Goal: Task Accomplishment & Management: Complete application form

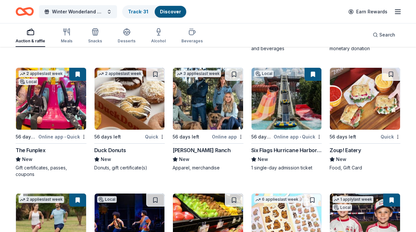
scroll to position [1929, 0]
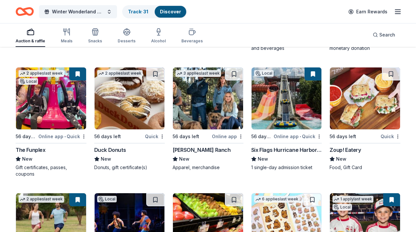
click at [56, 112] on img at bounding box center [51, 98] width 70 height 62
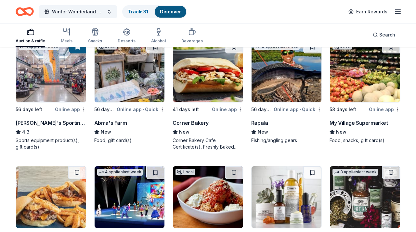
scroll to position [2460, 0]
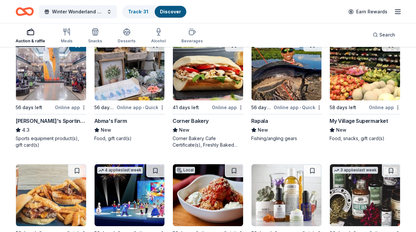
click at [36, 120] on div "[PERSON_NAME]'s Sporting Goods" at bounding box center [51, 121] width 71 height 8
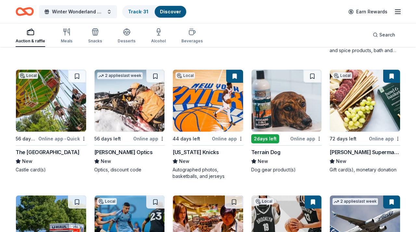
scroll to position [2683, 0]
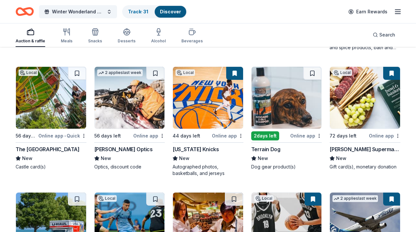
click at [358, 126] on img at bounding box center [365, 98] width 70 height 62
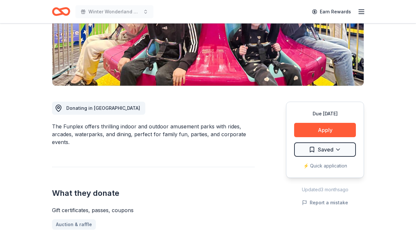
scroll to position [114, 0]
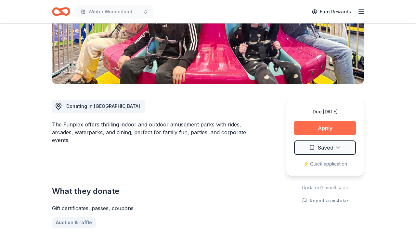
click at [327, 127] on button "Apply" at bounding box center [325, 128] width 62 height 14
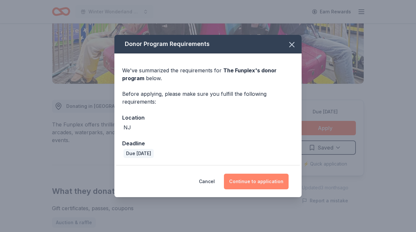
click at [251, 180] on button "Continue to application" at bounding box center [256, 181] width 65 height 16
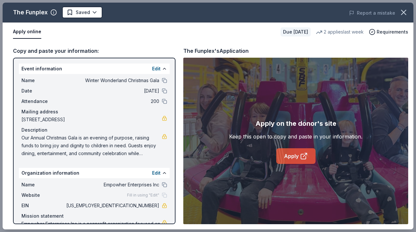
click at [288, 155] on link "Apply" at bounding box center [295, 156] width 39 height 16
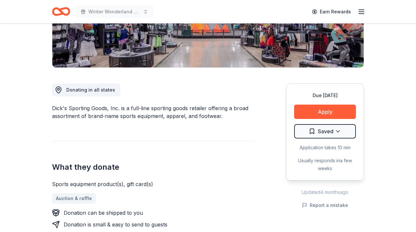
scroll to position [130, 0]
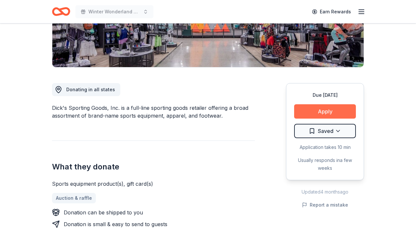
click at [322, 114] on button "Apply" at bounding box center [325, 111] width 62 height 14
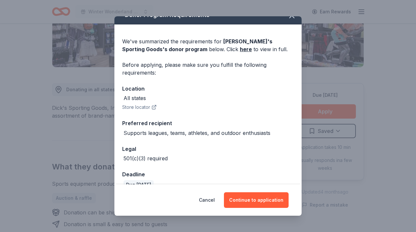
scroll to position [12, 0]
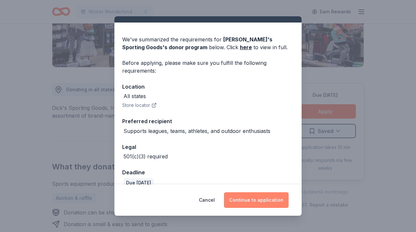
click at [253, 197] on button "Continue to application" at bounding box center [256, 200] width 65 height 16
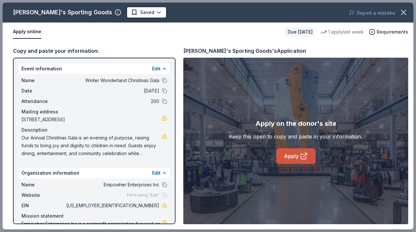
click at [290, 158] on link "Apply" at bounding box center [295, 156] width 39 height 16
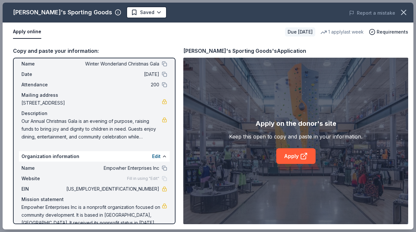
scroll to position [0, 0]
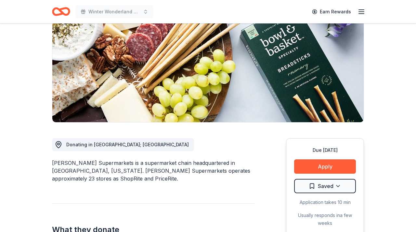
scroll to position [79, 0]
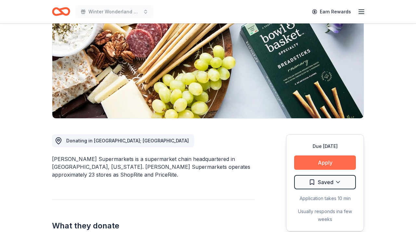
click at [316, 161] on button "Apply" at bounding box center [325, 162] width 62 height 14
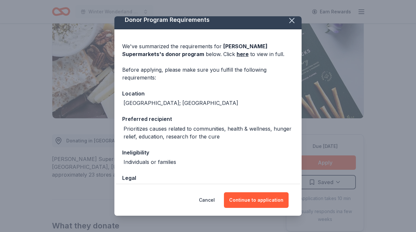
scroll to position [7, 0]
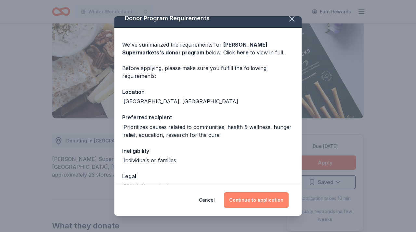
click at [258, 201] on button "Continue to application" at bounding box center [256, 200] width 65 height 16
